Goal: Task Accomplishment & Management: Manage account settings

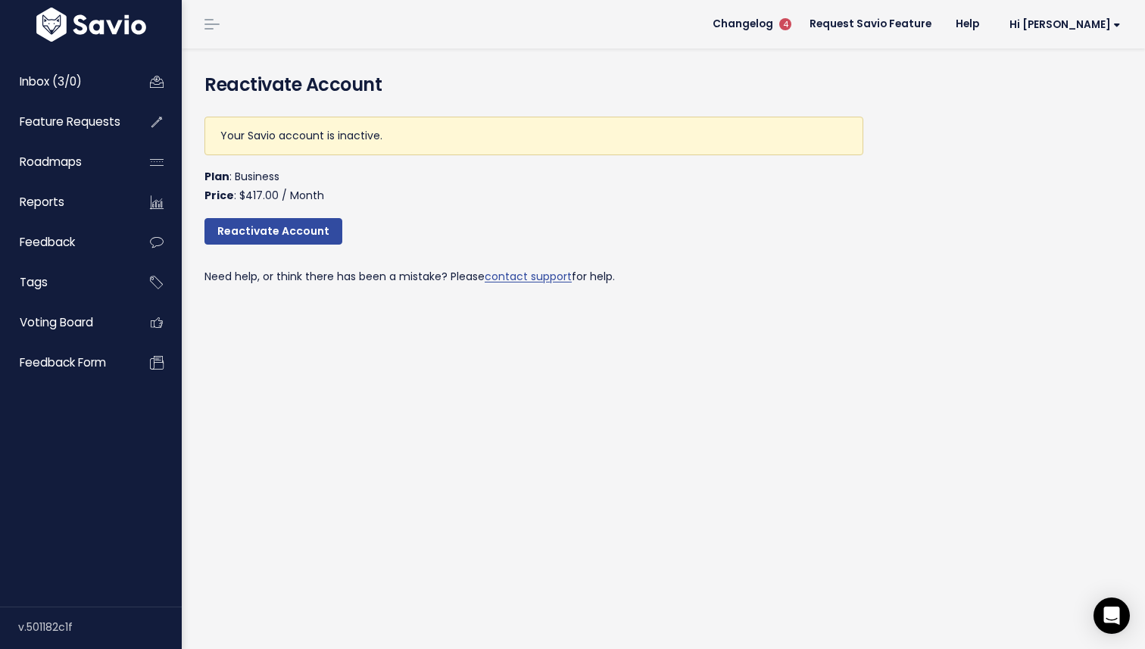
click at [1099, 39] on li "Hi Jose Vault Settings My Settings Integrations Manage Users Billing API Access…" at bounding box center [1062, 24] width 142 height 42
click at [1095, 23] on span "Hi Jose" at bounding box center [1064, 24] width 111 height 11
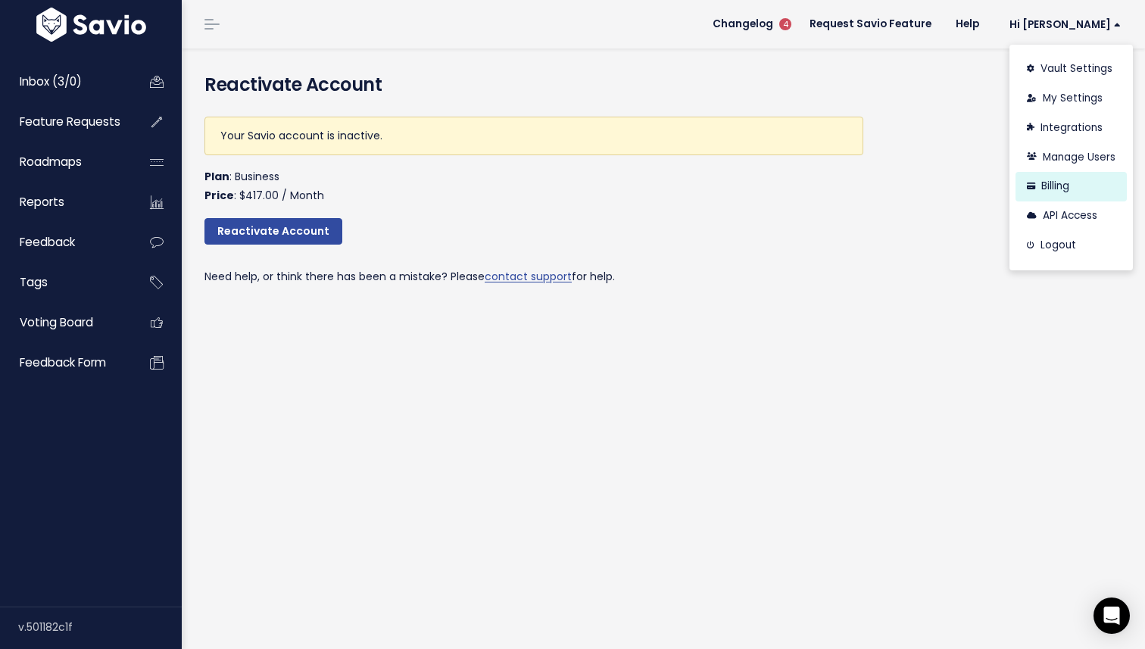
click at [1086, 195] on link "Billing" at bounding box center [1070, 187] width 111 height 30
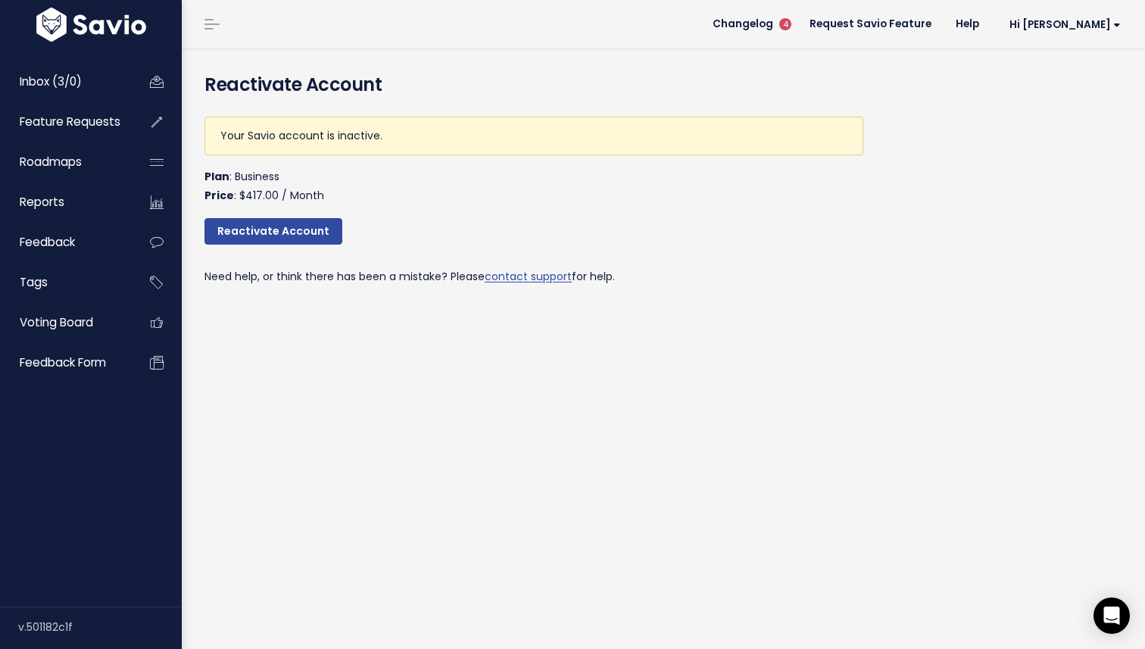
click at [285, 134] on div "Your Savio account is inactive." at bounding box center [533, 136] width 659 height 39
click at [1107, 24] on span "Hi [PERSON_NAME]" at bounding box center [1064, 24] width 111 height 11
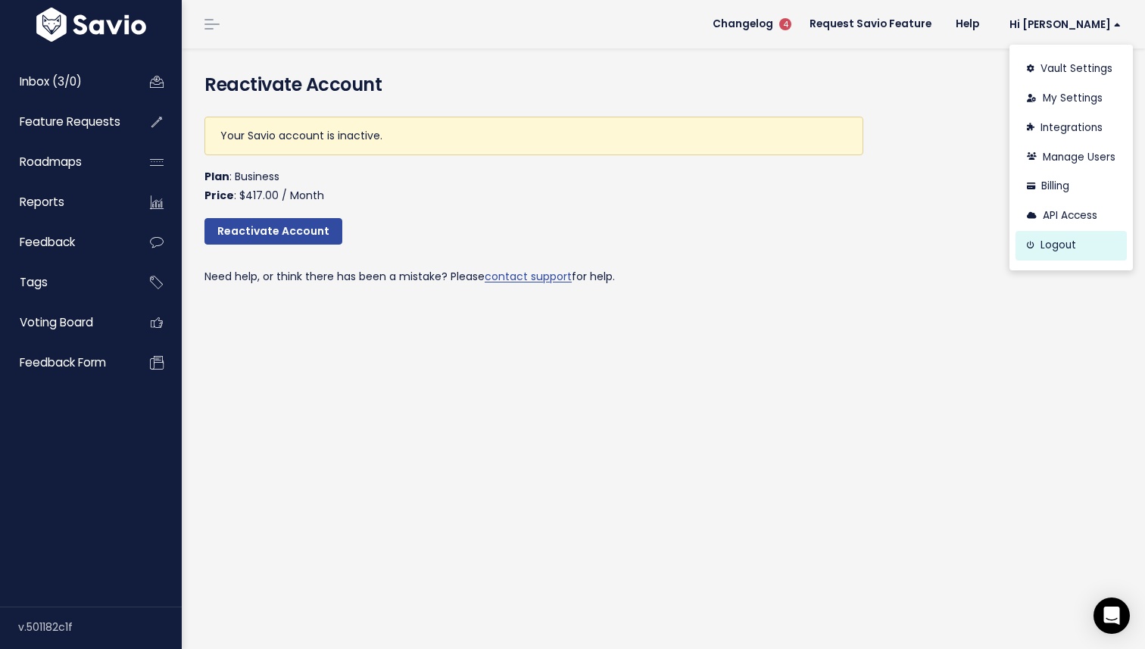
click at [1058, 242] on link "Logout" at bounding box center [1070, 246] width 111 height 30
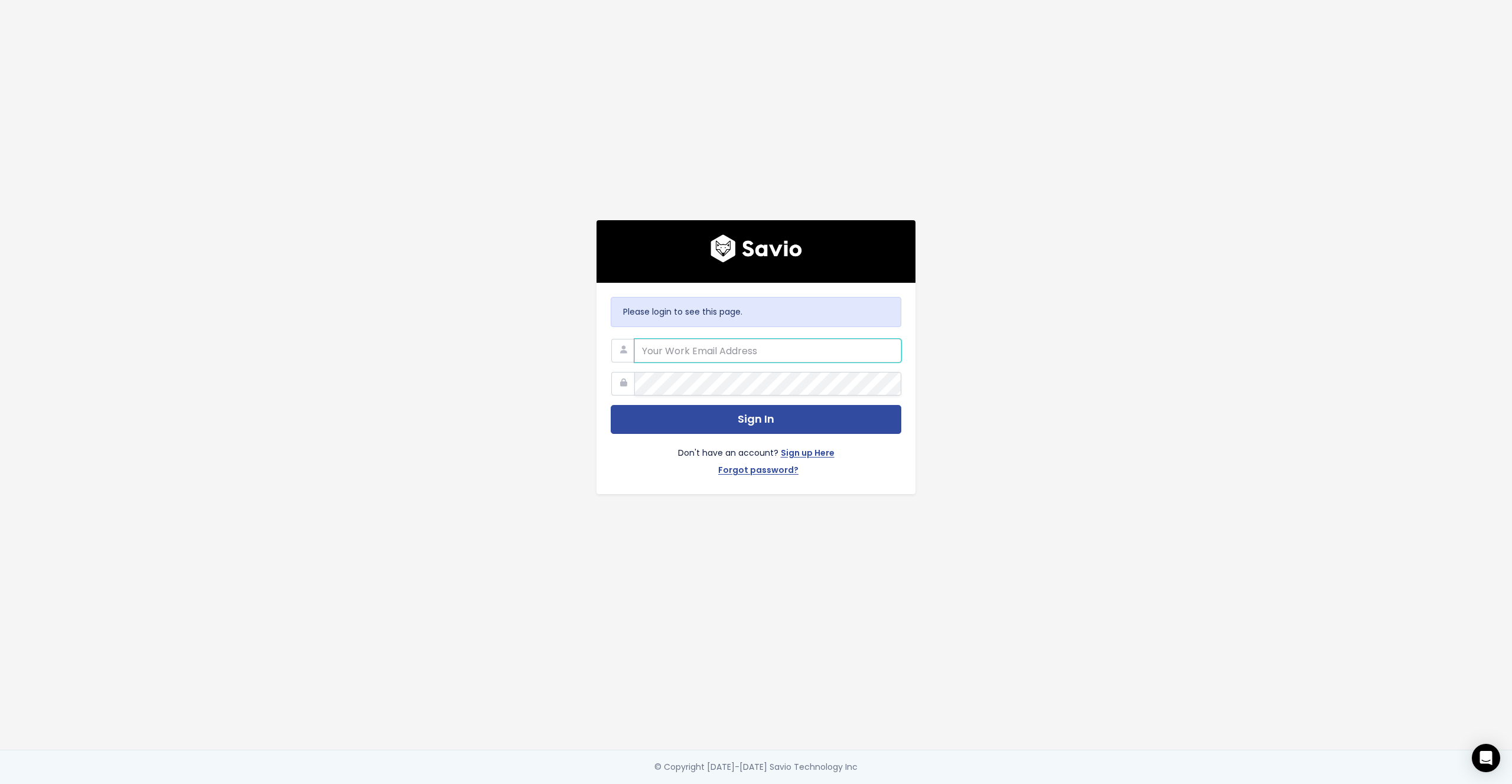
type input "[PERSON_NAME][EMAIL_ADDRESS][PERSON_NAME][DOMAIN_NAME]"
click at [786, 417] on button "Sign In" at bounding box center [756, 419] width 290 height 29
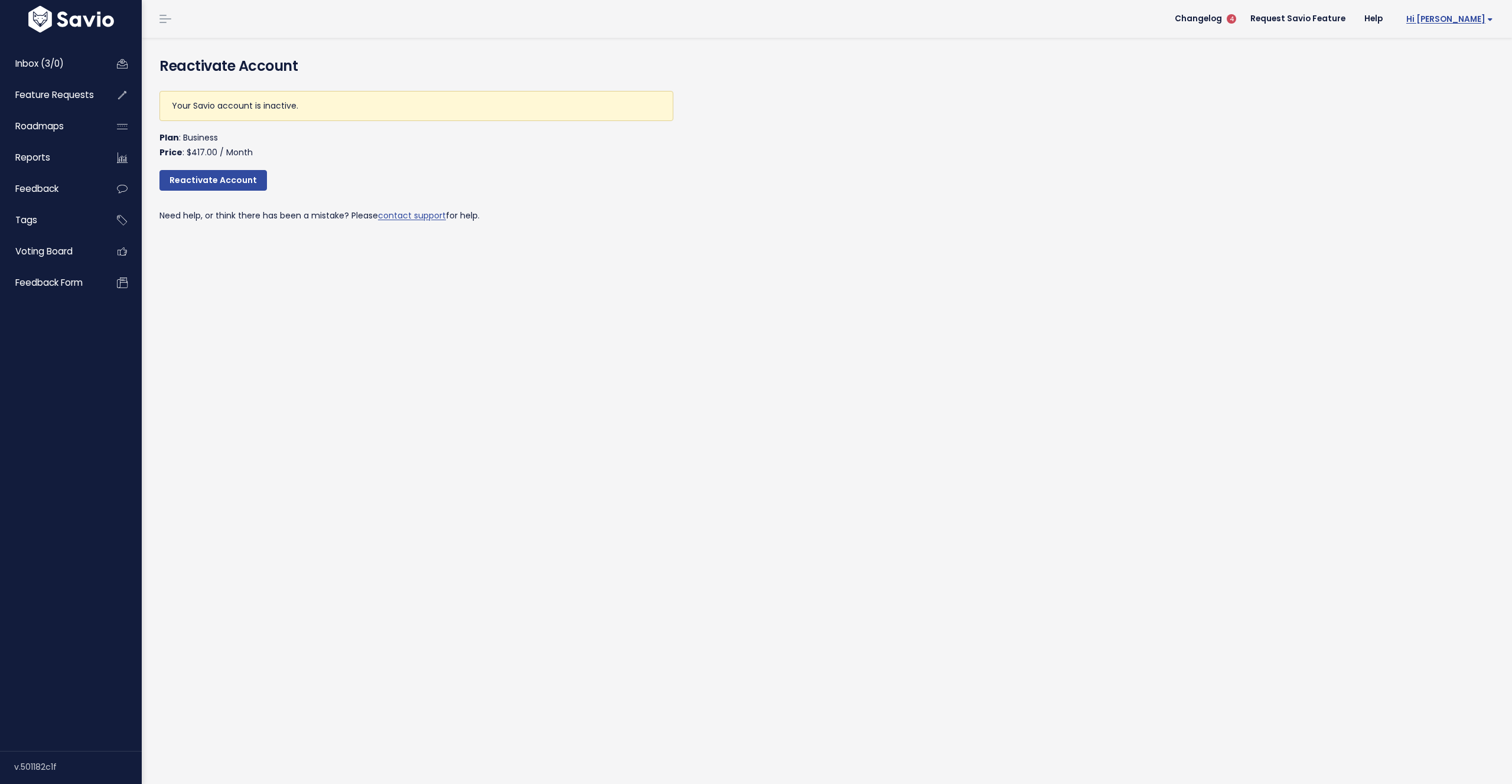
click at [1465, 23] on span "Hi Jose" at bounding box center [1450, 19] width 87 height 9
click at [1446, 186] on link "Logout" at bounding box center [1454, 192] width 87 height 23
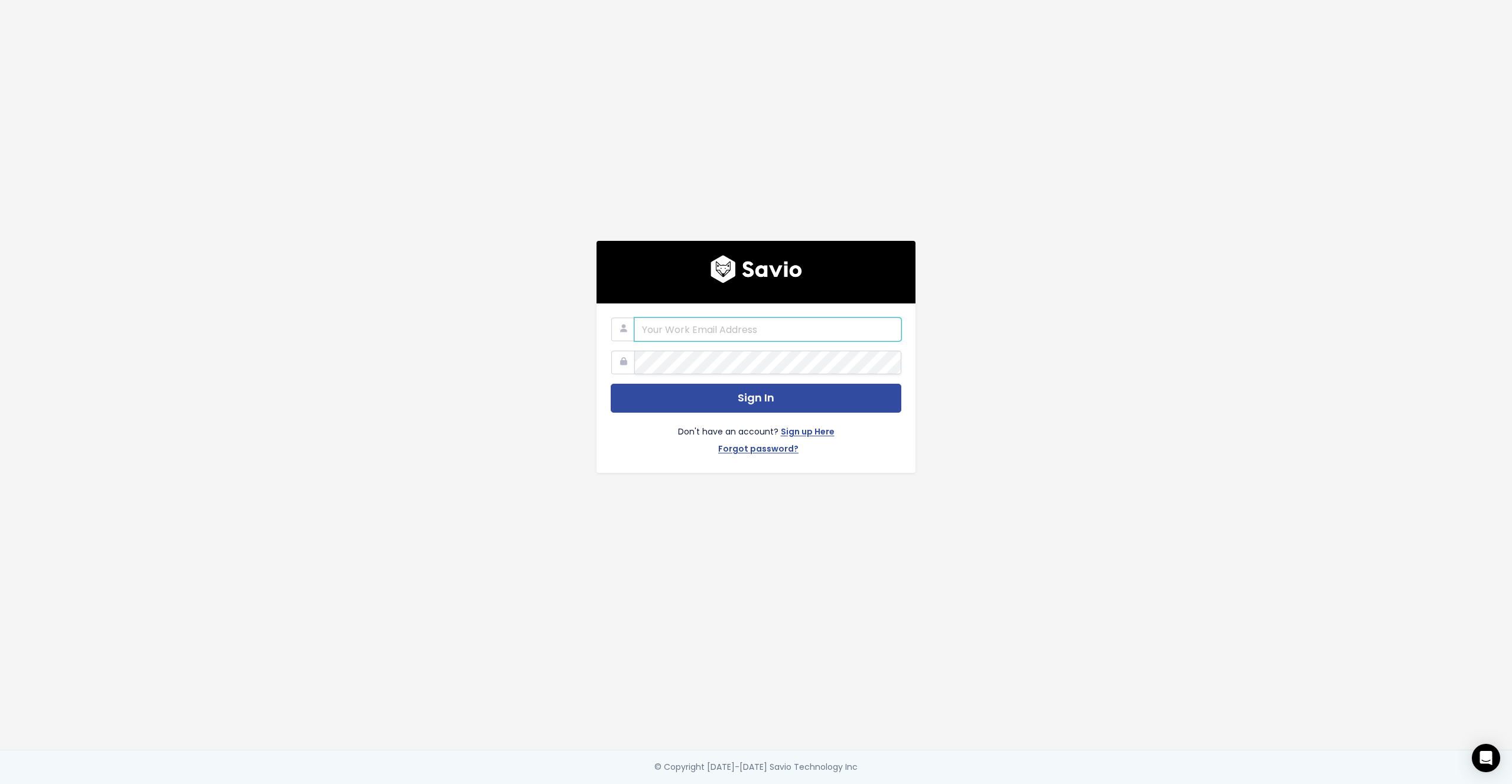
type input "[EMAIL_ADDRESS][DOMAIN_NAME]"
click at [680, 405] on button "Sign In" at bounding box center [756, 398] width 290 height 29
